Goal: Task Accomplishment & Management: Use online tool/utility

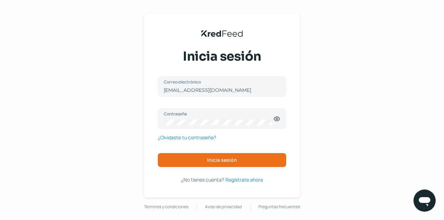
click at [354, 101] on div "KredFeed's Black Logo Inicia sesión [EMAIL_ADDRESS][DOMAIN_NAME] Correo electró…" at bounding box center [222, 112] width 444 height 224
click at [235, 161] on span "Inicia sesión" at bounding box center [222, 160] width 30 height 5
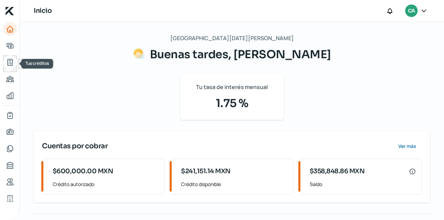
click at [10, 61] on icon "Tus créditos" at bounding box center [10, 62] width 8 height 8
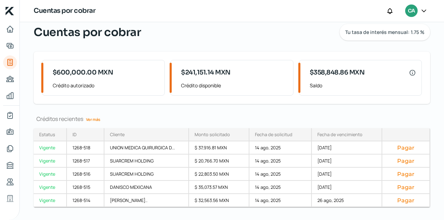
scroll to position [24, 0]
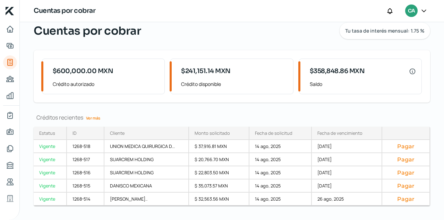
click at [95, 117] on link "Ver más" at bounding box center [93, 118] width 20 height 11
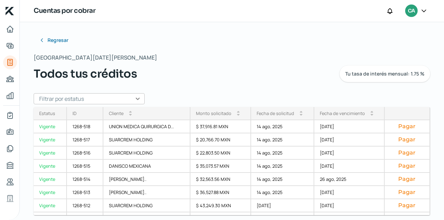
click at [140, 99] on input "text" at bounding box center [89, 98] width 111 height 11
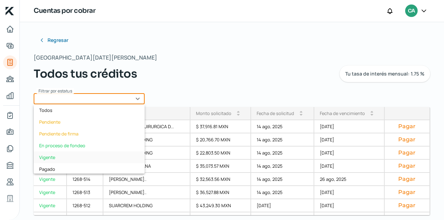
click at [50, 157] on div "Vigente" at bounding box center [89, 157] width 111 height 12
type input "Vigente"
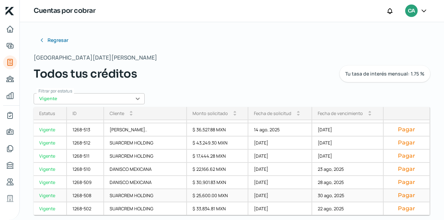
scroll to position [6, 0]
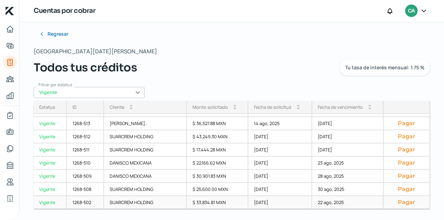
click at [406, 203] on button "Pagar" at bounding box center [406, 202] width 35 height 7
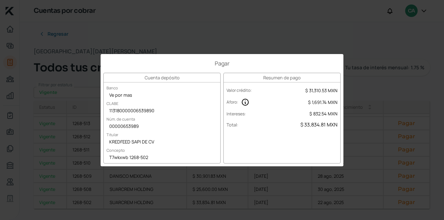
click at [288, 35] on div "Pagar Cuenta depósito Banco Ve por mas CLABE 113180000006539890 Núm. de cuenta …" at bounding box center [222, 110] width 444 height 220
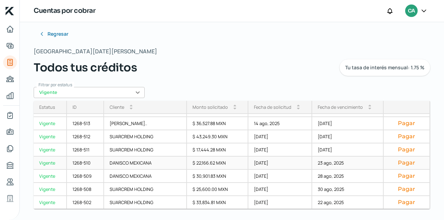
click at [403, 163] on button "Pagar" at bounding box center [406, 162] width 35 height 7
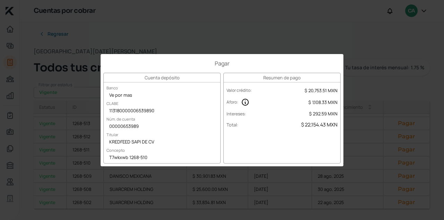
click at [216, 38] on div "Pagar Cuenta depósito Banco Ve por mas CLABE 113180000006539890 Núm. de cuenta …" at bounding box center [222, 110] width 444 height 220
